Goal: Check status: Check status

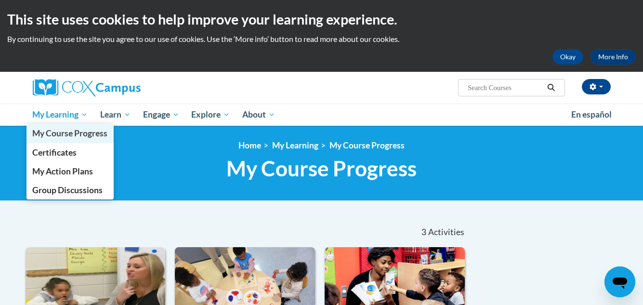
click at [63, 134] on span "My Course Progress" at bounding box center [69, 133] width 75 height 10
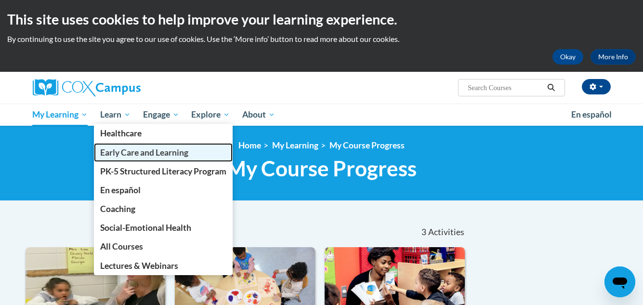
click at [129, 154] on span "Early Care and Learning" at bounding box center [144, 152] width 88 height 10
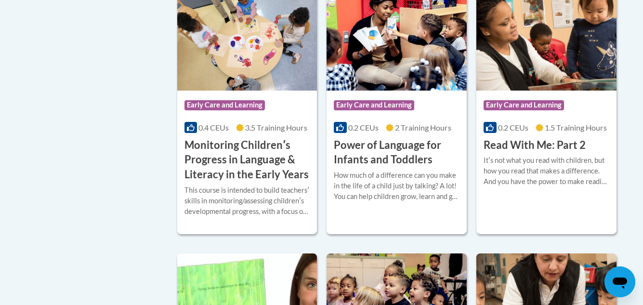
scroll to position [924, 0]
